Goal: Task Accomplishment & Management: Manage account settings

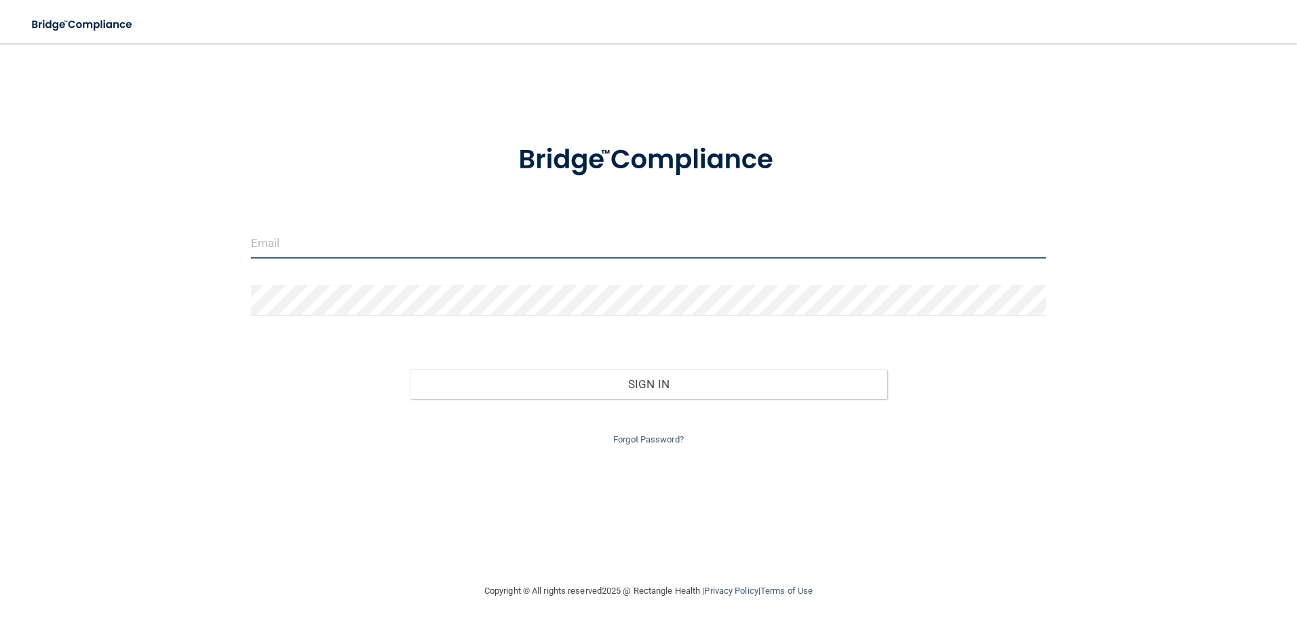
click at [354, 243] on input "email" at bounding box center [648, 243] width 795 height 31
type input "[EMAIL_ADDRESS][DOMAIN_NAME]"
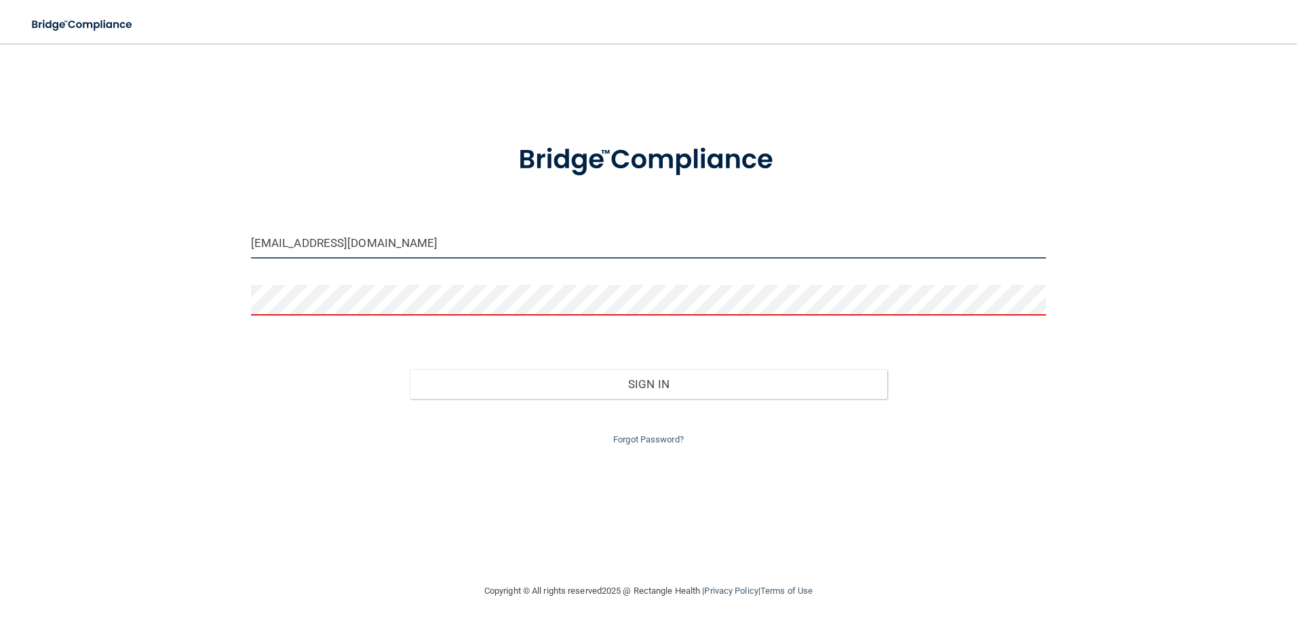
click at [473, 241] on input "[EMAIL_ADDRESS][DOMAIN_NAME]" at bounding box center [648, 243] width 795 height 31
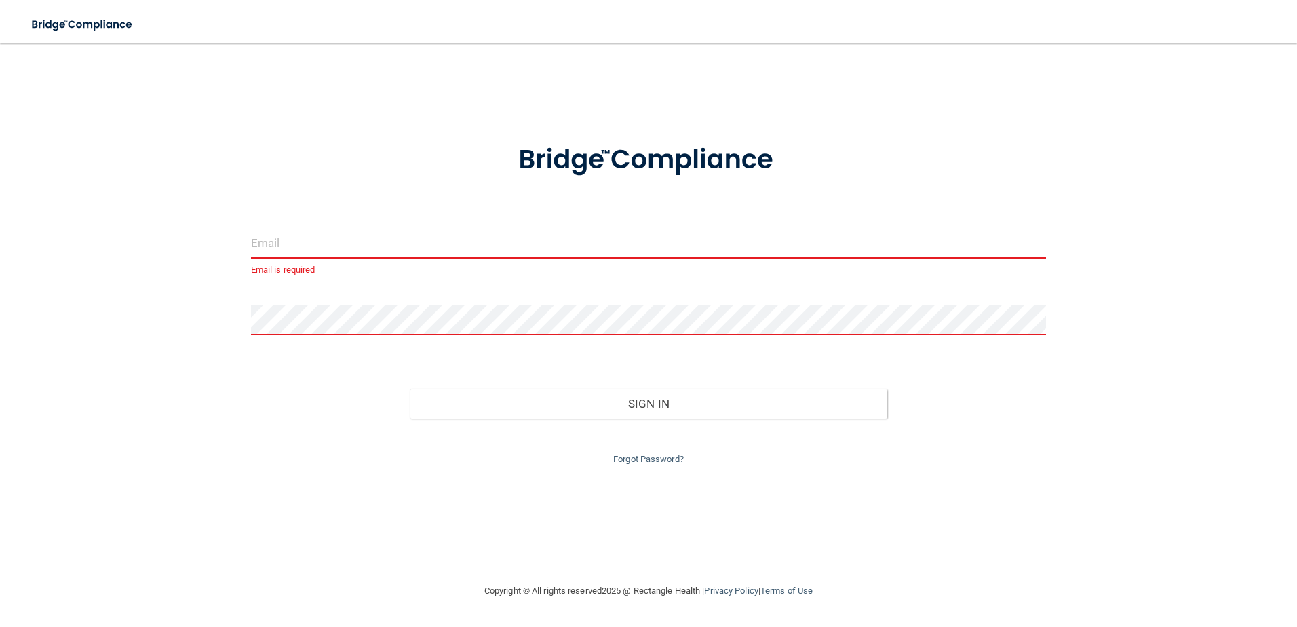
click at [434, 251] on input "email" at bounding box center [648, 243] width 795 height 31
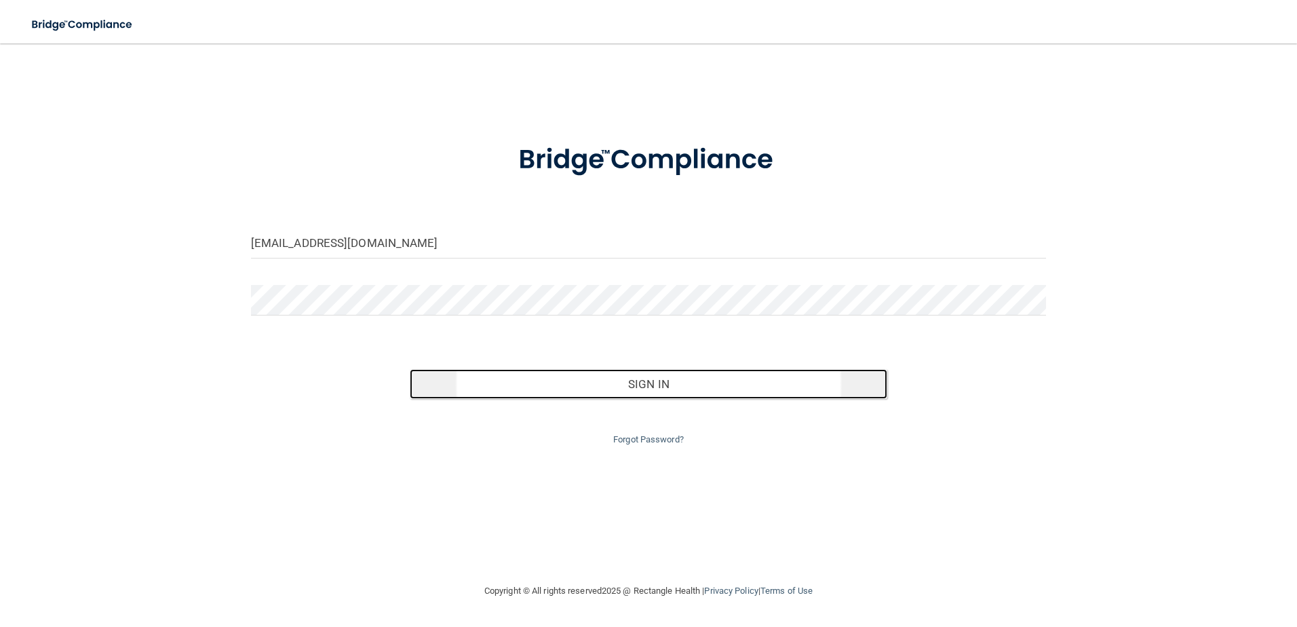
click at [629, 384] on button "Sign In" at bounding box center [648, 384] width 477 height 30
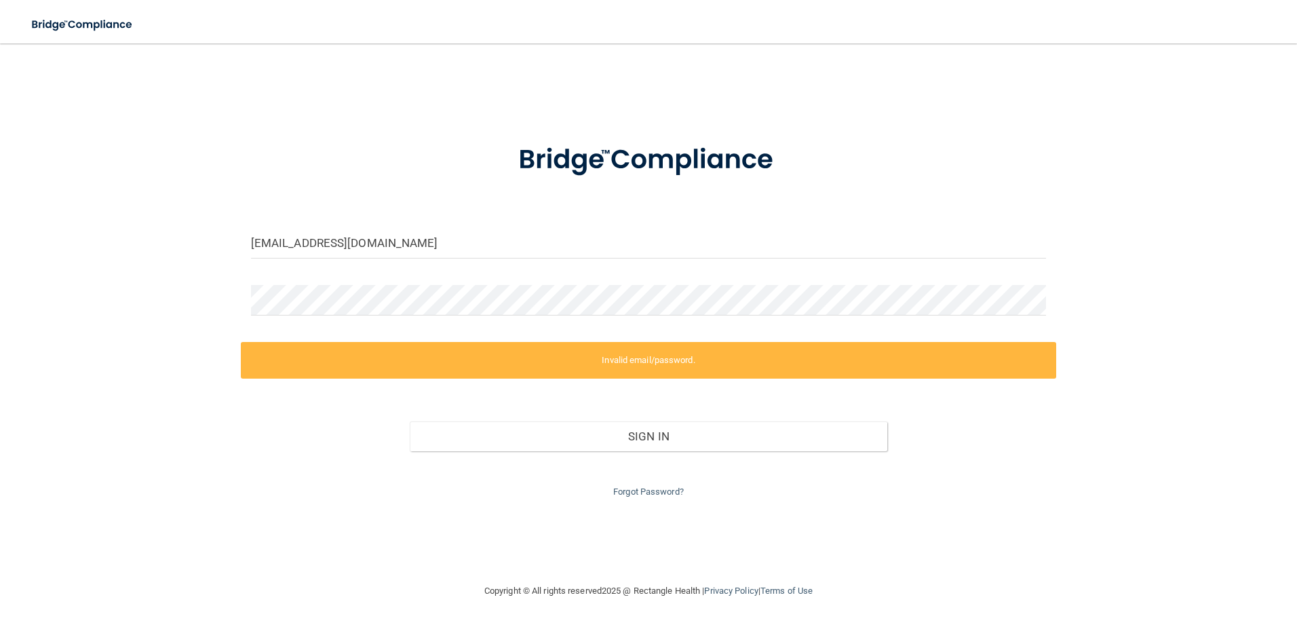
click at [843, 274] on form "[EMAIL_ADDRESS][DOMAIN_NAME] Invalid email/password. You don't have permission …" at bounding box center [648, 312] width 795 height 375
drag, startPoint x: 696, startPoint y: 256, endPoint x: 684, endPoint y: 252, distance: 12.9
click at [696, 256] on input "[EMAIL_ADDRESS][DOMAIN_NAME]" at bounding box center [648, 243] width 795 height 31
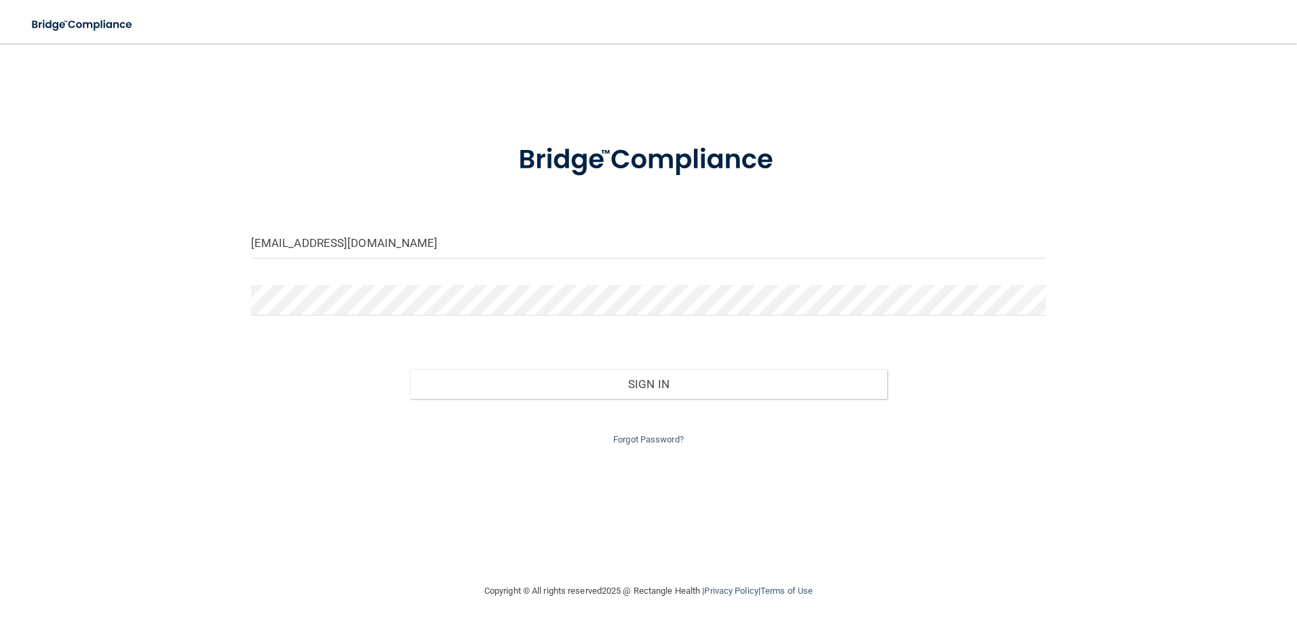
click at [408, 225] on form "[EMAIL_ADDRESS][DOMAIN_NAME] Invalid email/password. You don't have permission …" at bounding box center [648, 286] width 795 height 323
click at [430, 240] on input "[EMAIL_ADDRESS][DOMAIN_NAME]" at bounding box center [648, 243] width 795 height 31
type input "[EMAIL_ADDRESS]."
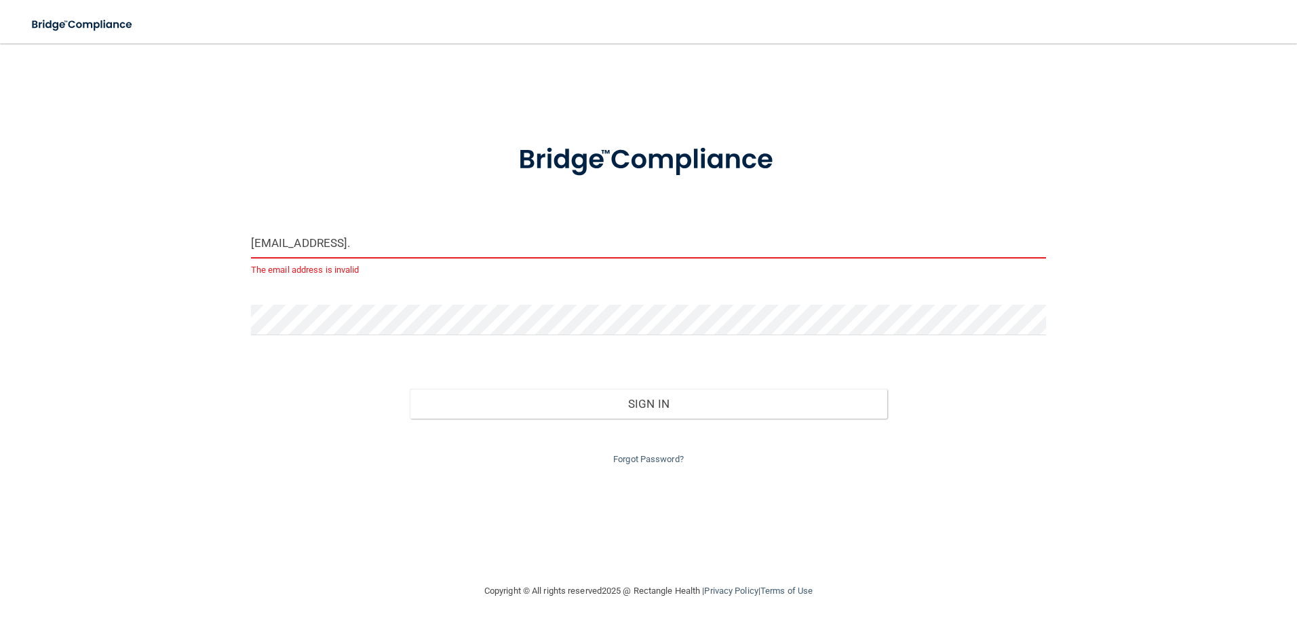
drag, startPoint x: 428, startPoint y: 240, endPoint x: 172, endPoint y: 260, distance: 257.1
click at [172, 260] on div "[EMAIL_ADDRESS]. The email address is invalid Invalid email/password. You don't…" at bounding box center [648, 313] width 1242 height 512
click at [304, 246] on input "email" at bounding box center [648, 243] width 795 height 31
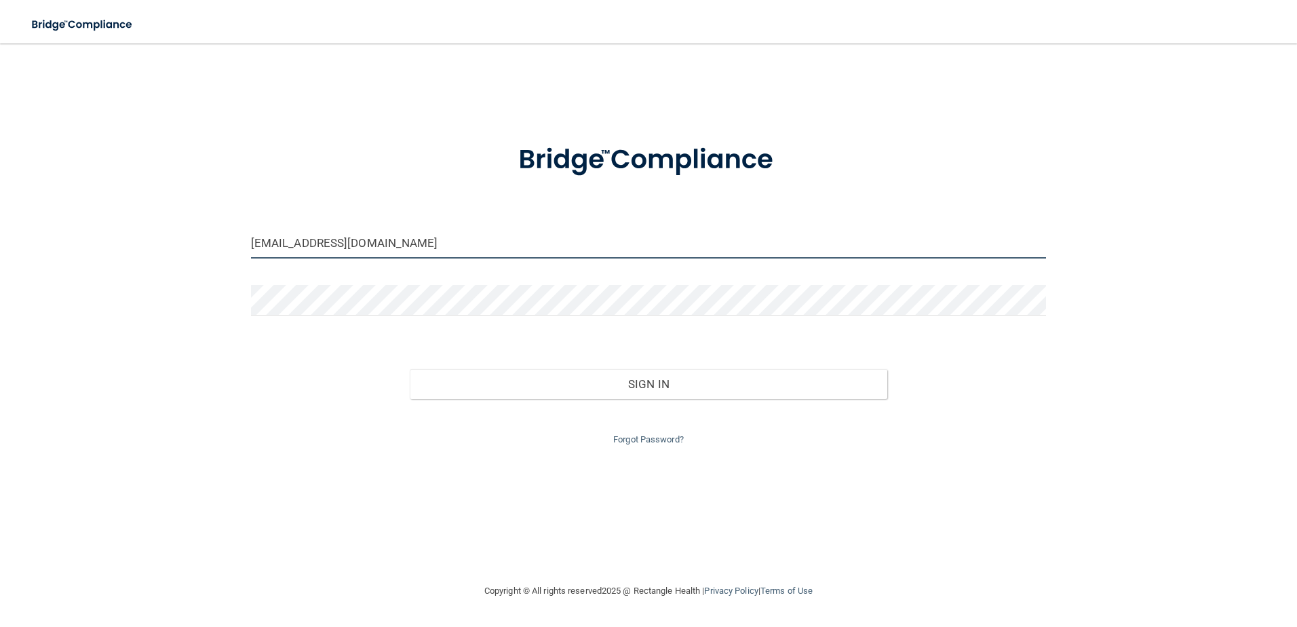
type input "[EMAIL_ADDRESS][DOMAIN_NAME]"
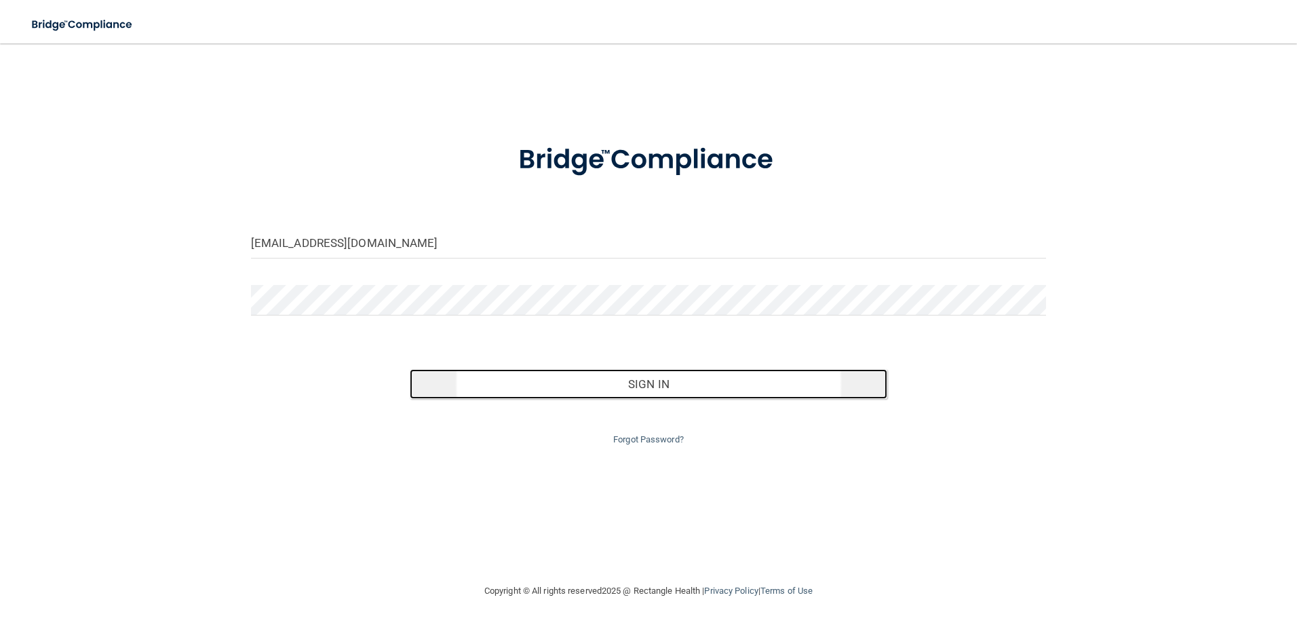
click at [559, 386] on button "Sign In" at bounding box center [648, 384] width 477 height 30
